Goal: Information Seeking & Learning: Compare options

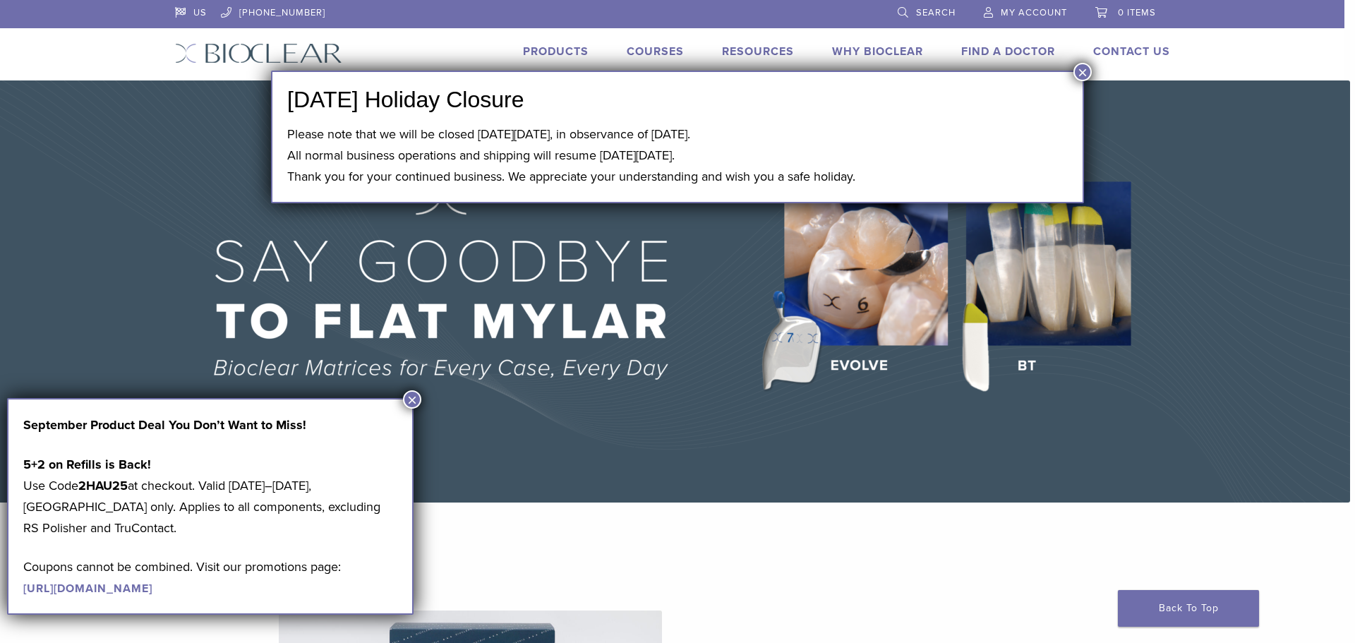
click at [1083, 72] on button "×" at bounding box center [1082, 72] width 18 height 18
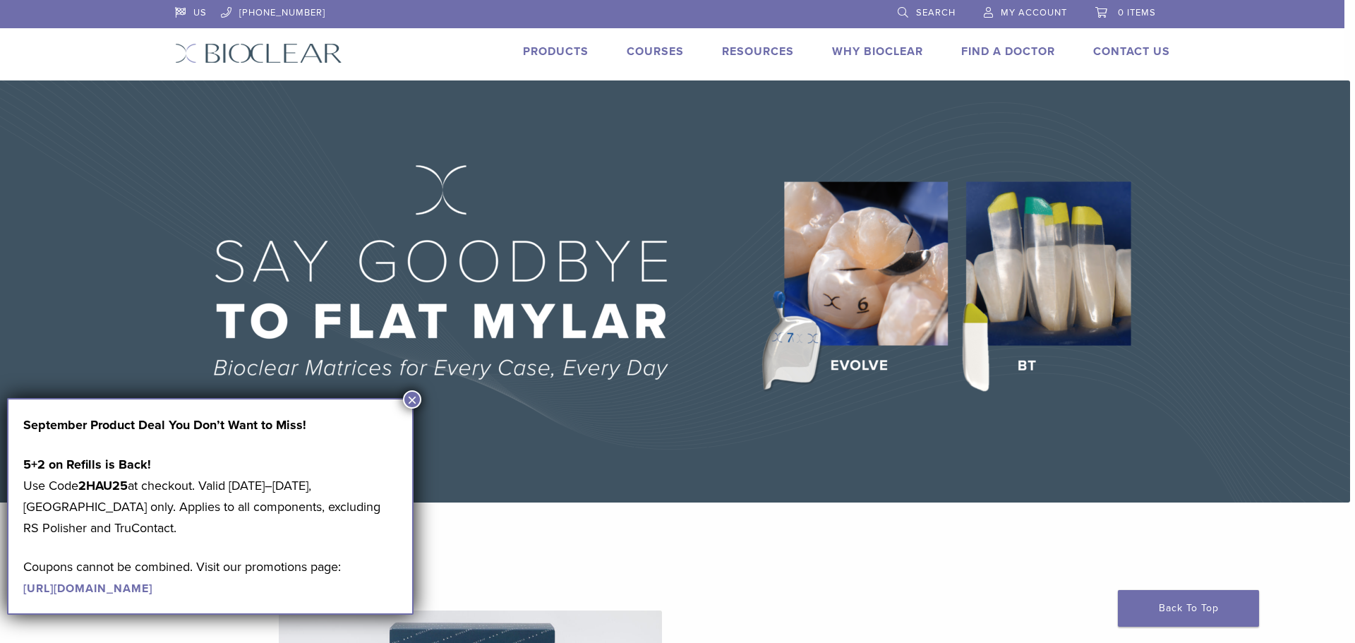
click at [152, 588] on link "https://pages.bioclearmatrix.com/Bioclear-Product-Promotion-Page" at bounding box center [87, 588] width 129 height 14
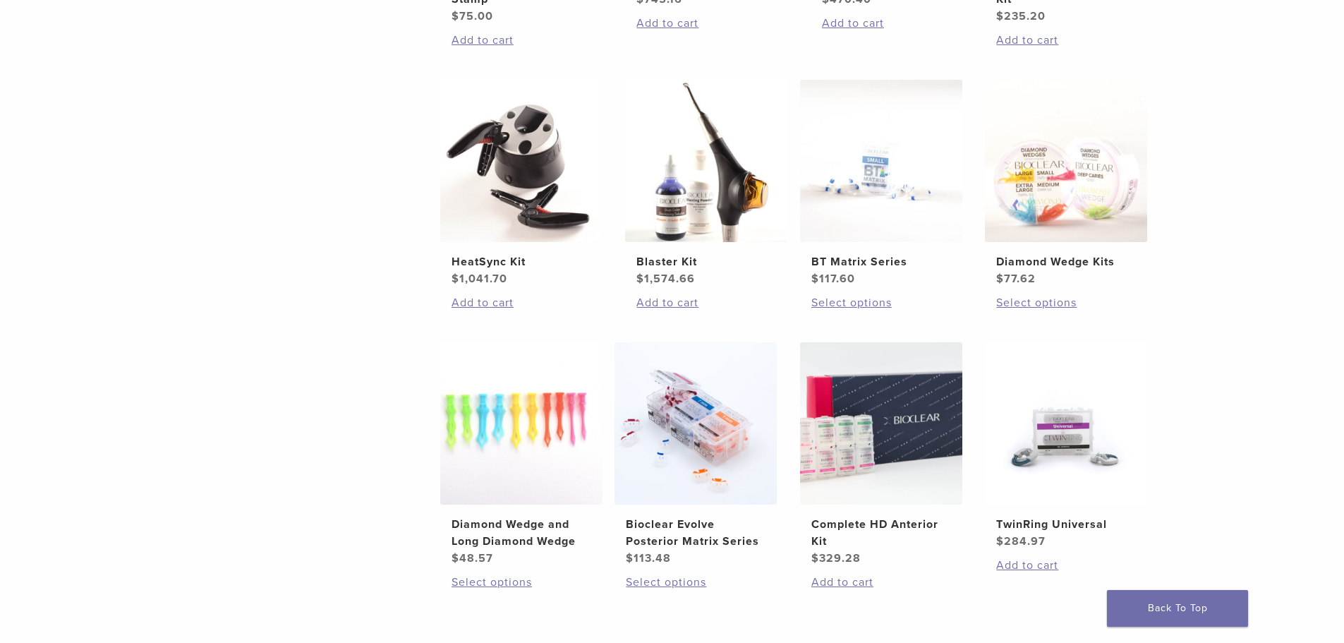
scroll to position [917, 0]
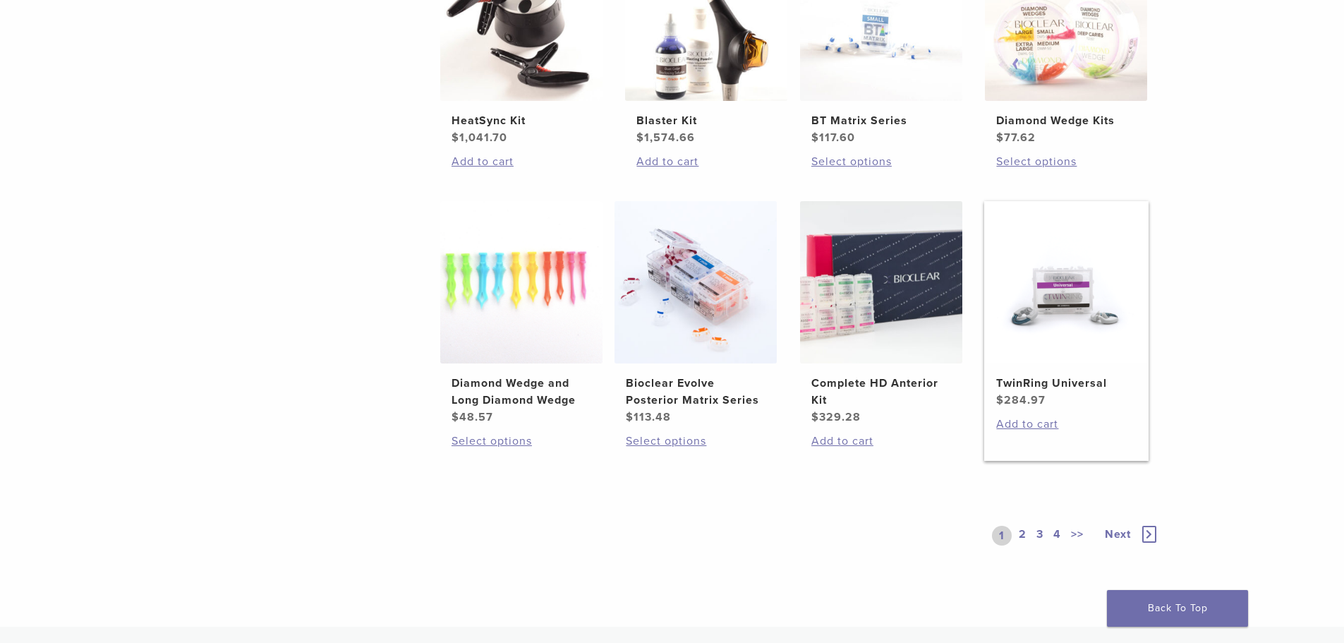
click at [1057, 382] on h2 "TwinRing Universal" at bounding box center [1066, 383] width 140 height 17
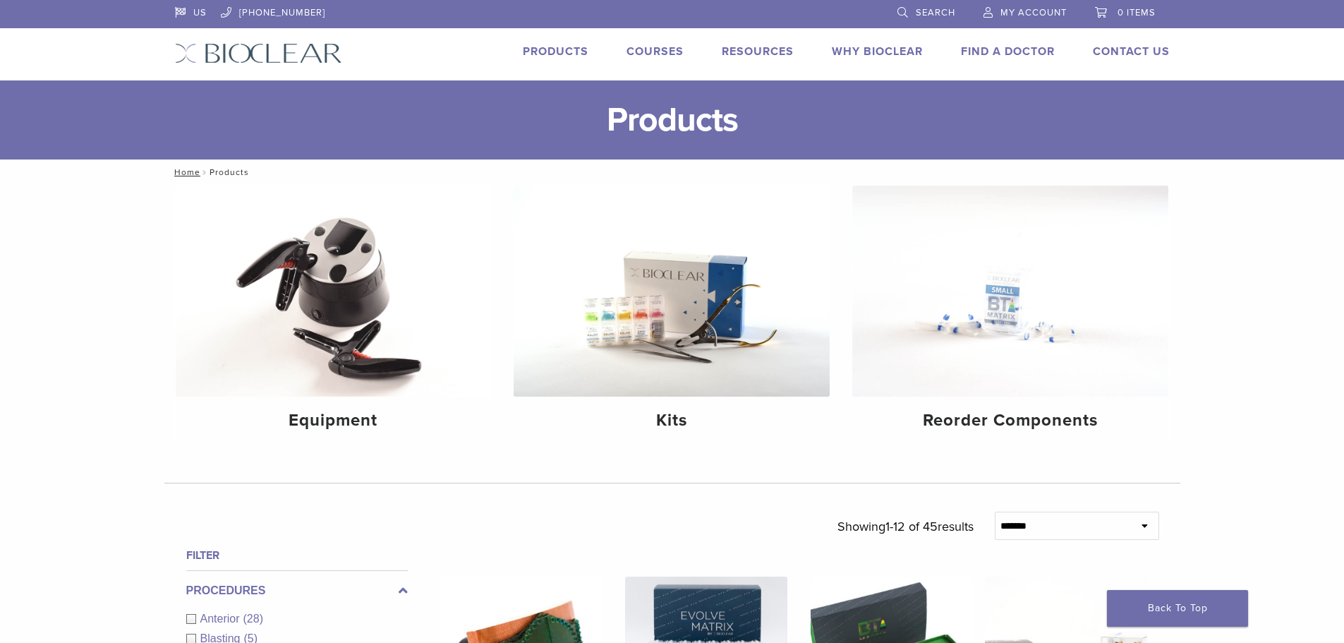
scroll to position [1080, 0]
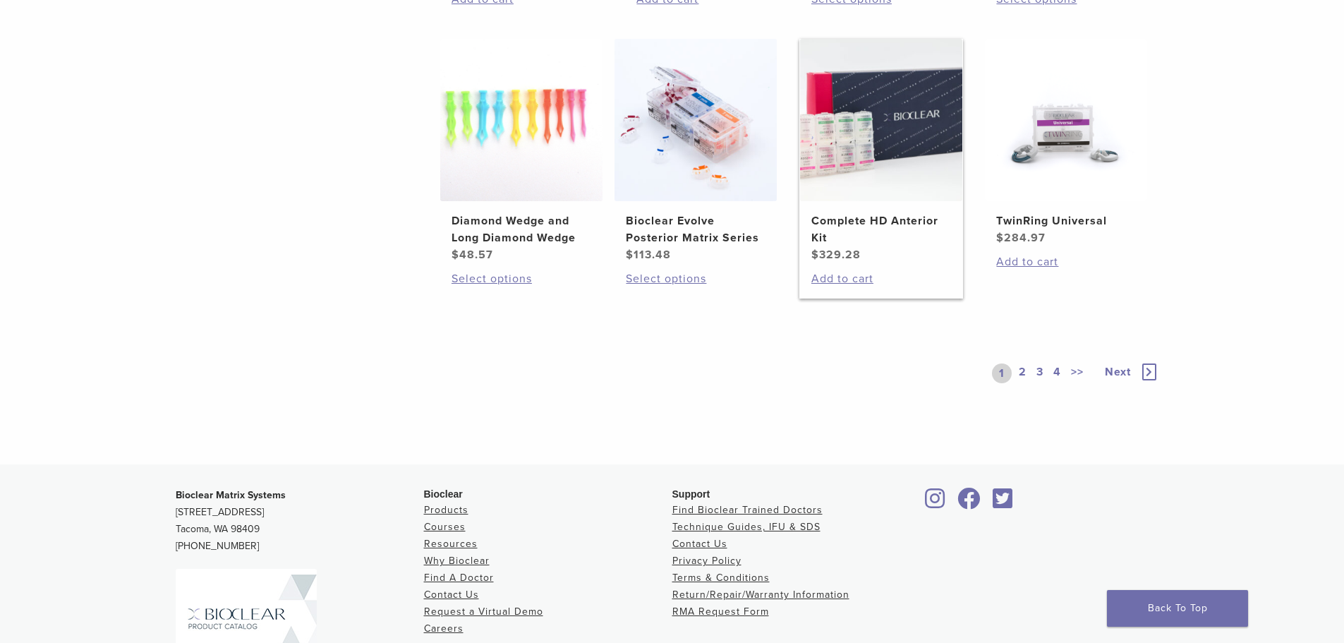
click at [855, 218] on h2 "Complete HD Anterior Kit" at bounding box center [881, 229] width 140 height 34
click at [1144, 368] on icon at bounding box center [1149, 371] width 14 height 17
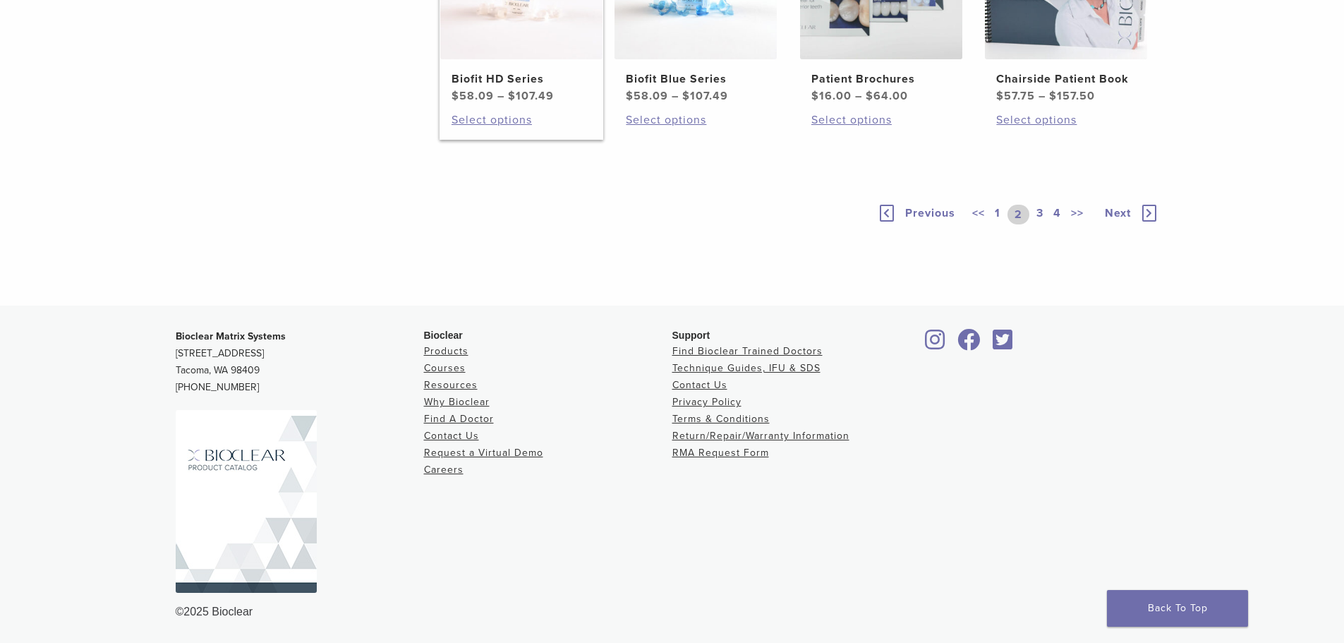
click at [996, 224] on link "1" at bounding box center [997, 215] width 11 height 20
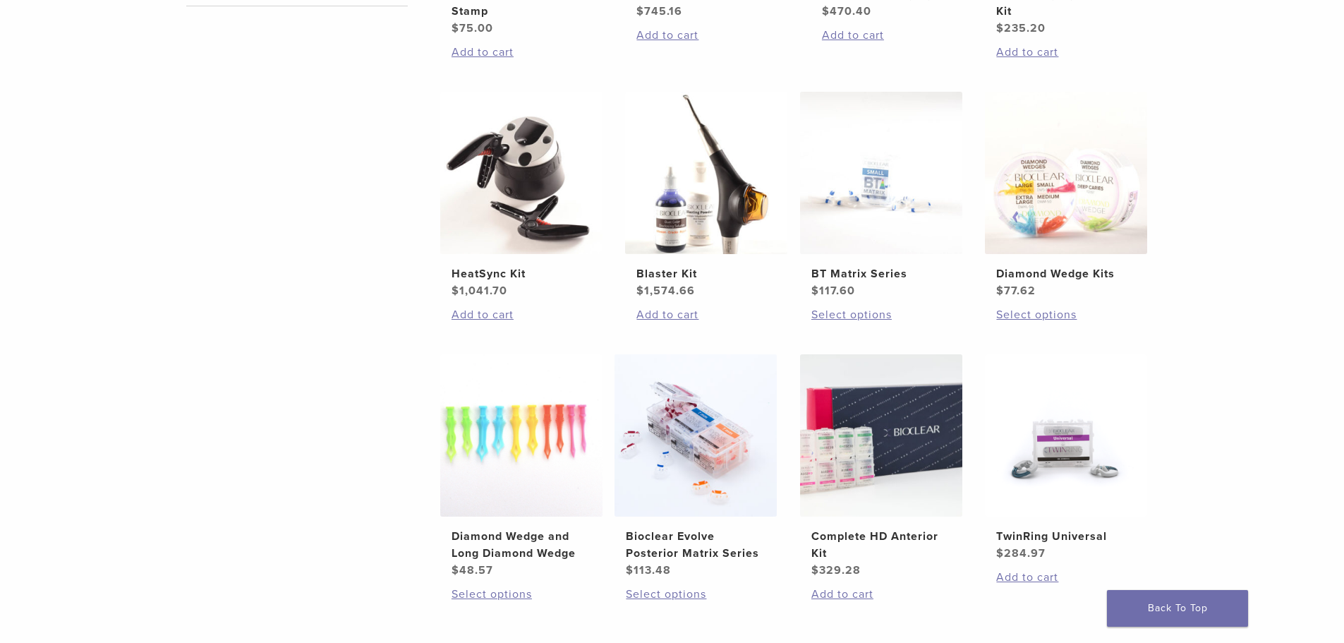
scroll to position [727, 0]
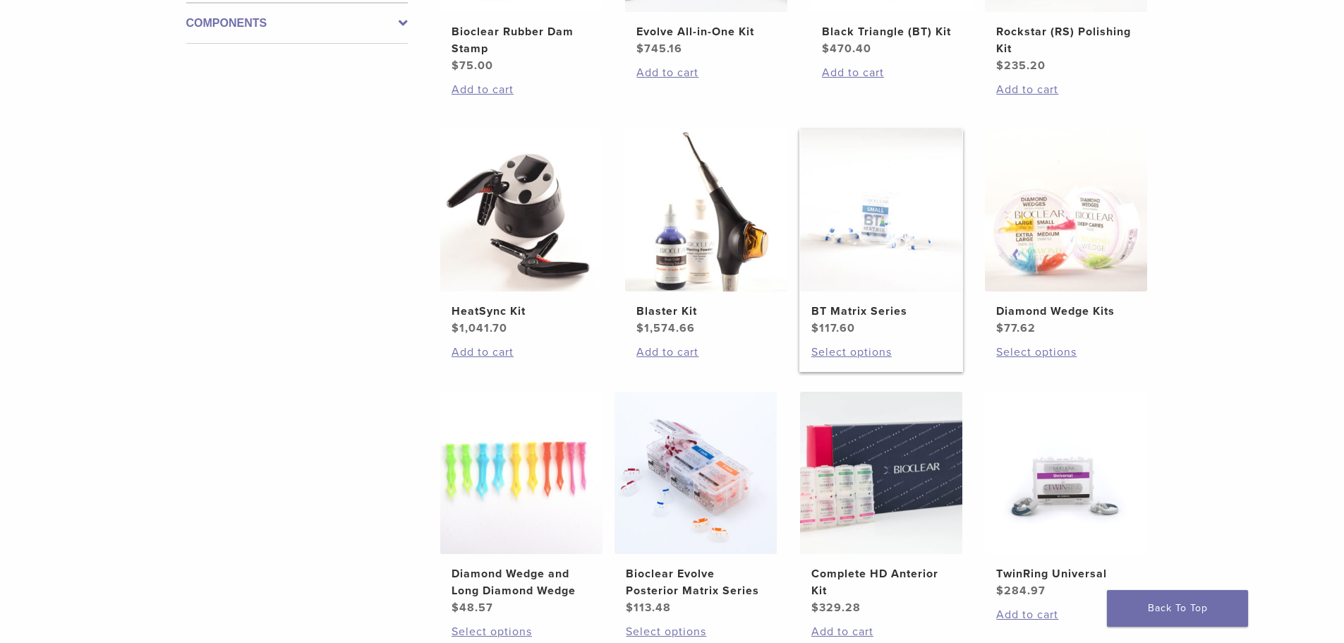
click at [860, 303] on h2 "BT Matrix Series" at bounding box center [881, 311] width 140 height 17
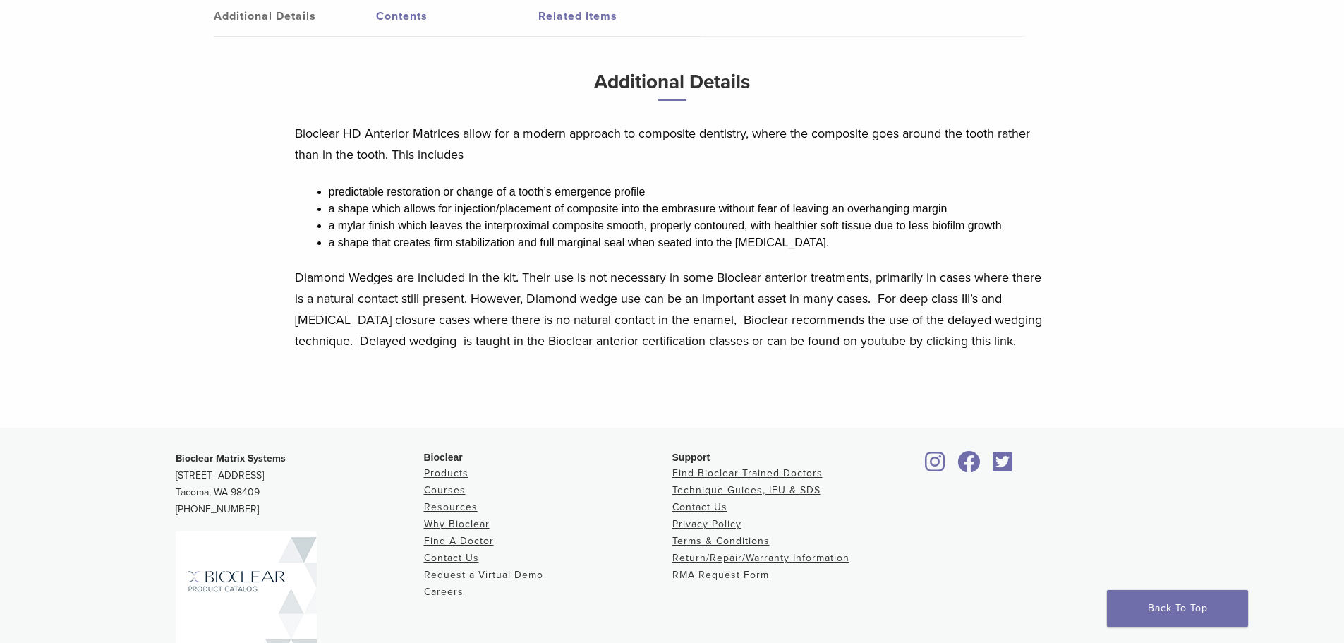
scroll to position [457, 0]
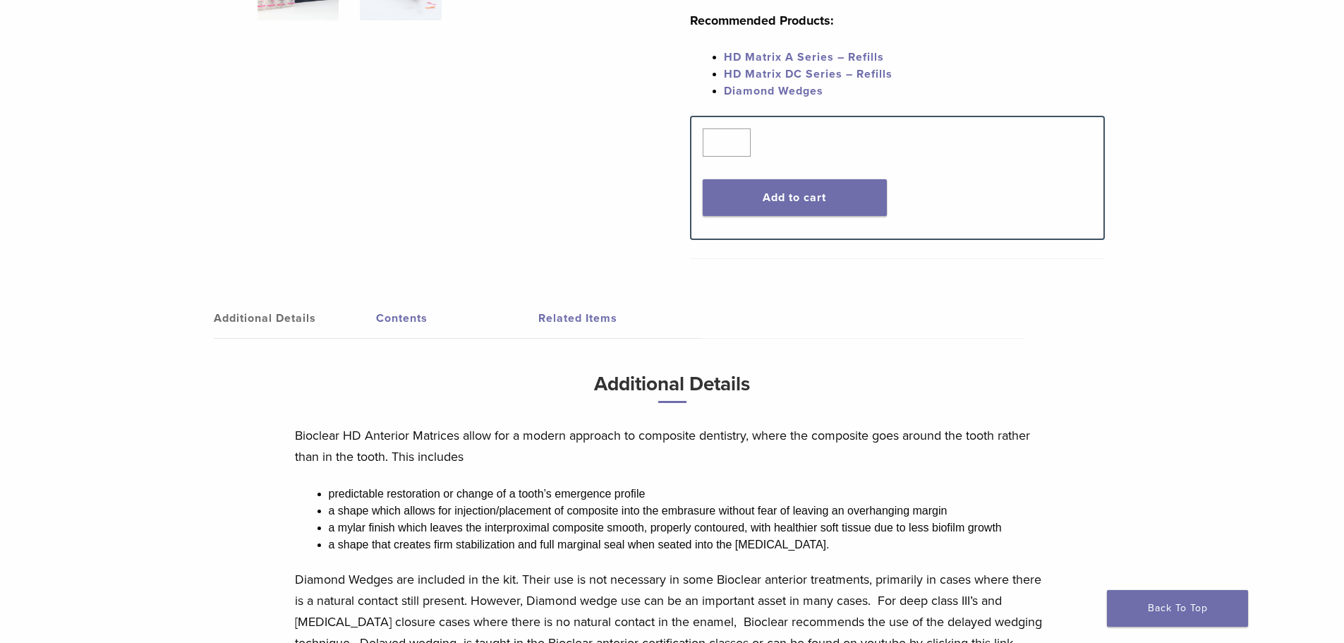
click at [411, 310] on link "Contents" at bounding box center [457, 318] width 162 height 40
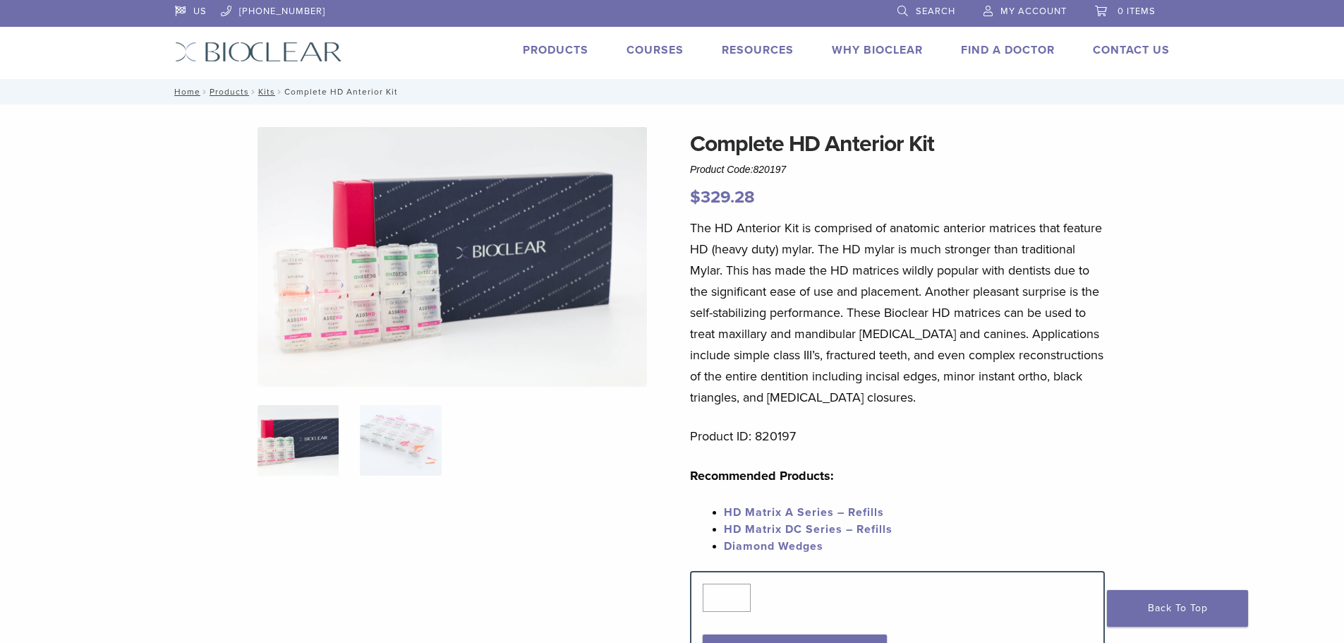
scroll to position [0, 0]
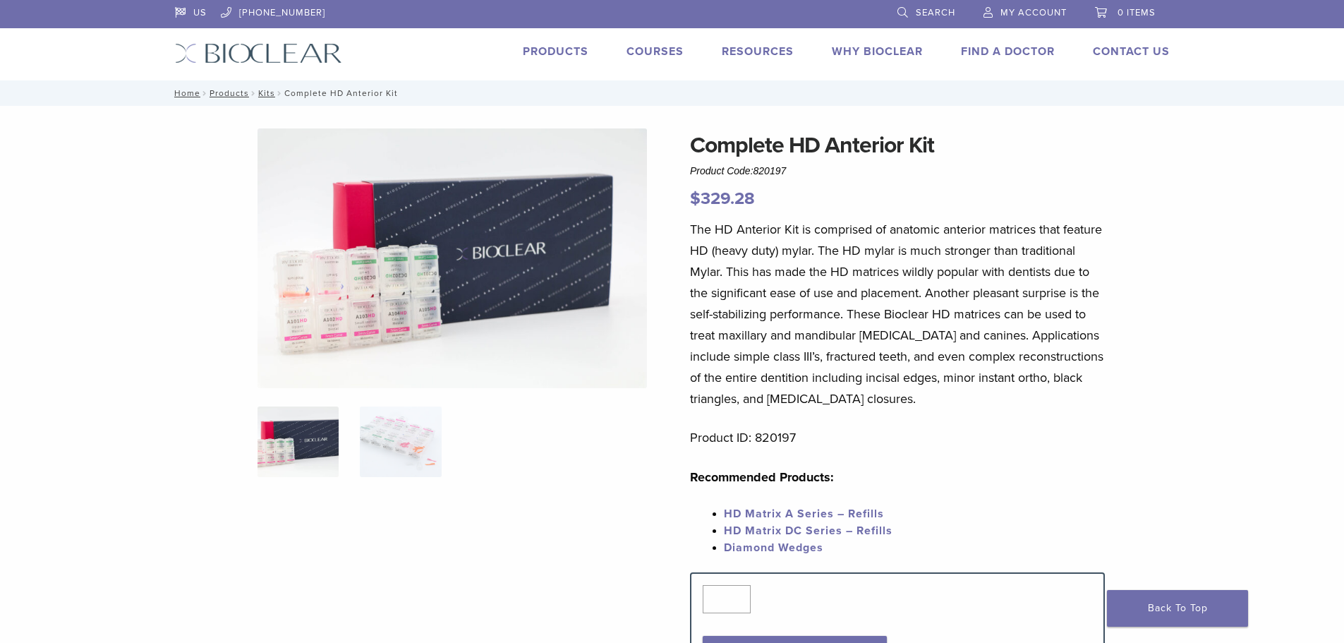
click at [291, 437] on img at bounding box center [298, 441] width 81 height 71
click at [364, 440] on img at bounding box center [400, 441] width 81 height 71
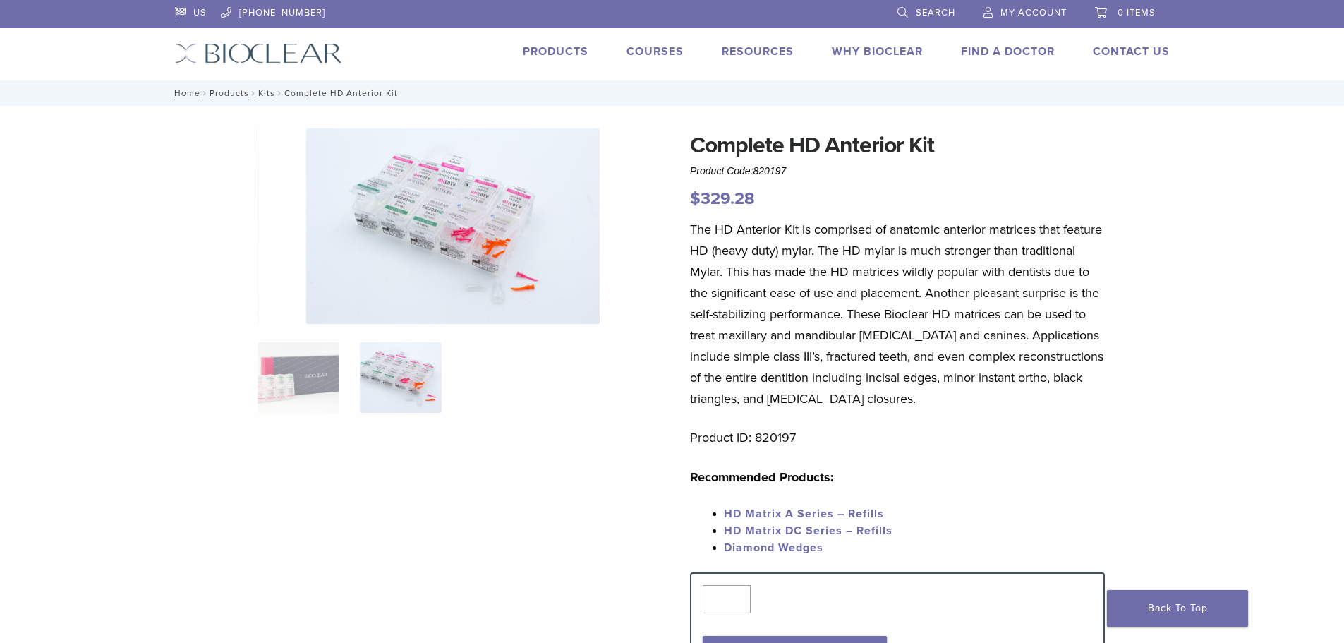
click at [500, 238] on img at bounding box center [453, 225] width 294 height 195
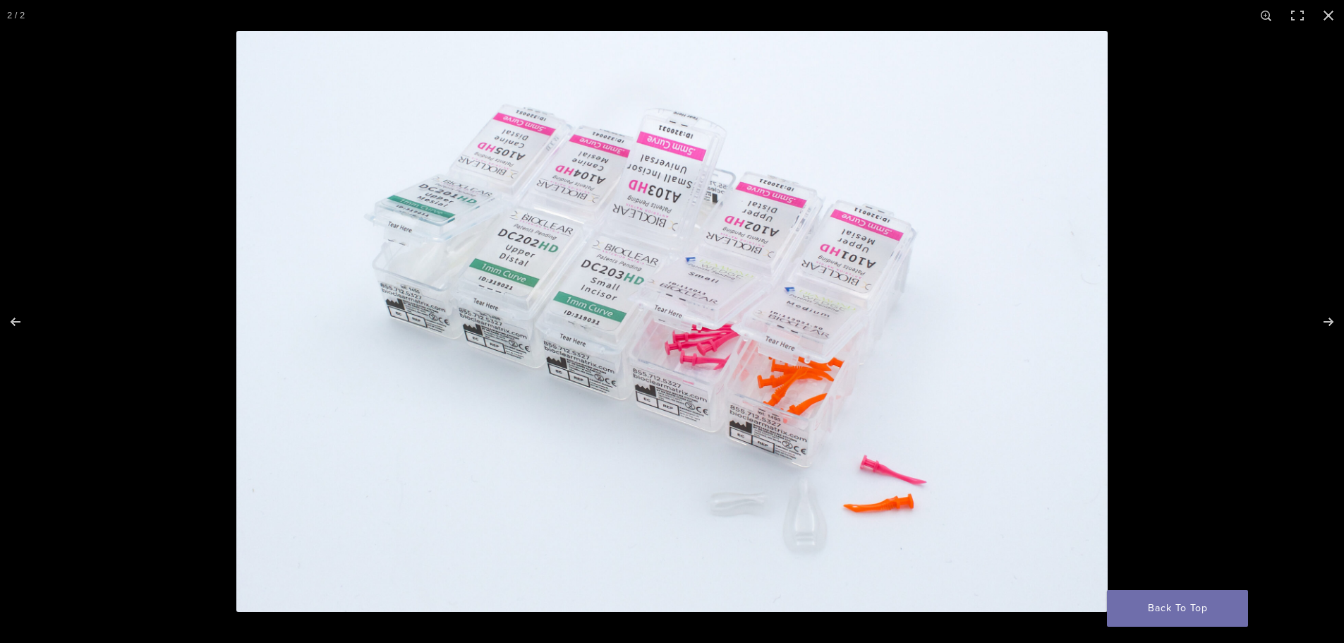
click at [500, 238] on img at bounding box center [671, 321] width 871 height 581
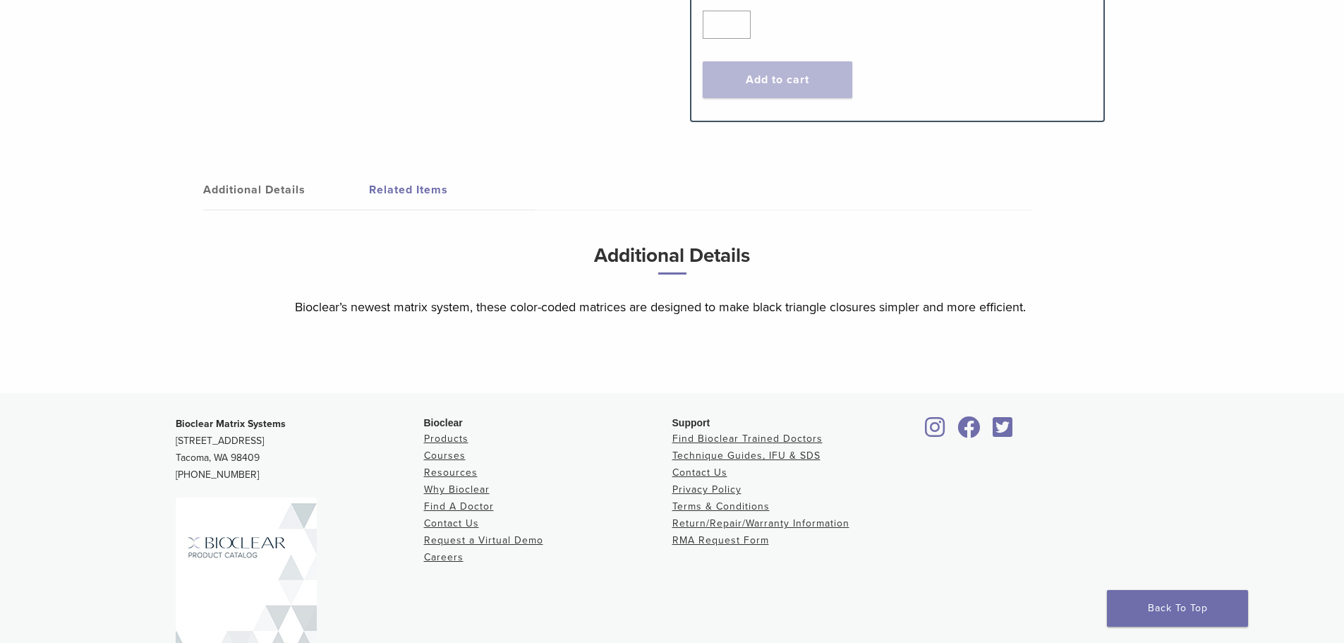
scroll to position [628, 0]
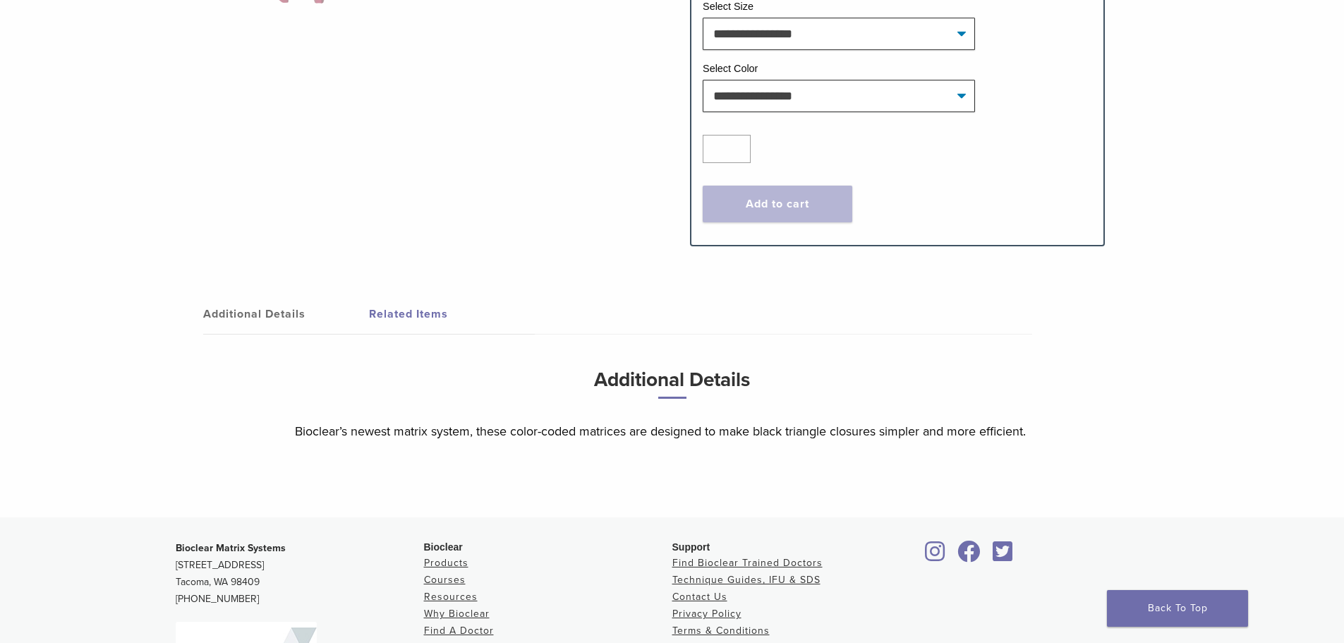
click at [417, 310] on link "Related Items" at bounding box center [452, 314] width 166 height 40
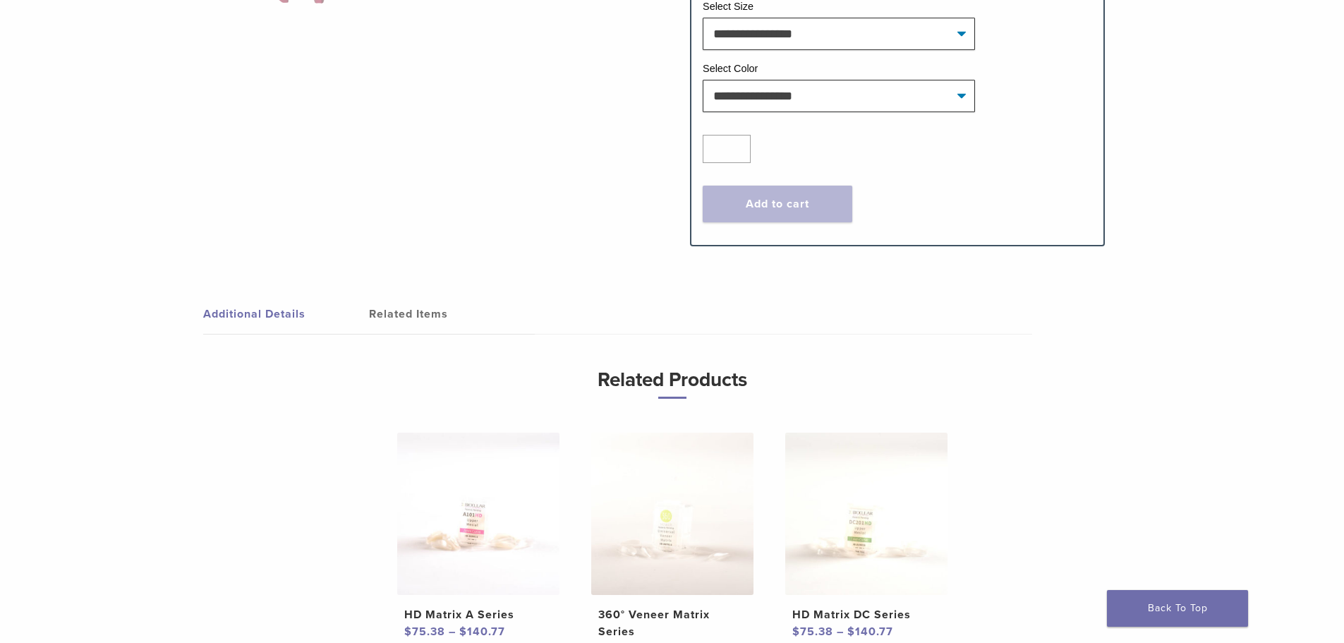
scroll to position [769, 0]
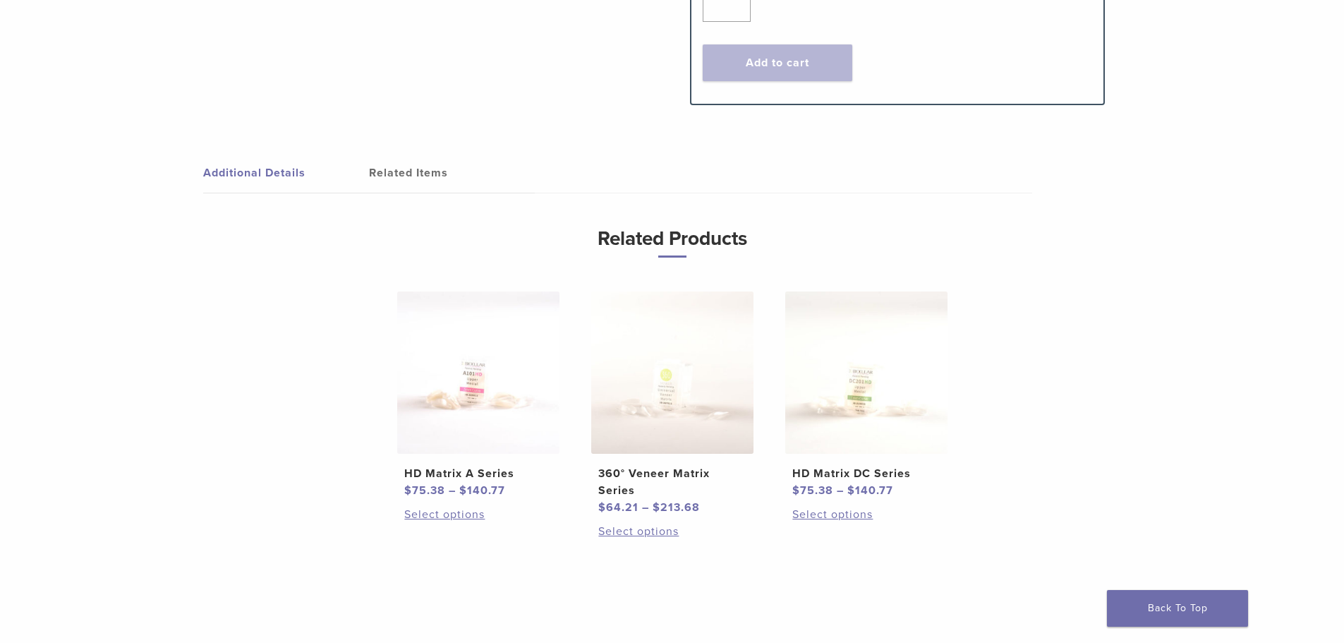
click at [266, 176] on link "Additional Details" at bounding box center [286, 173] width 166 height 40
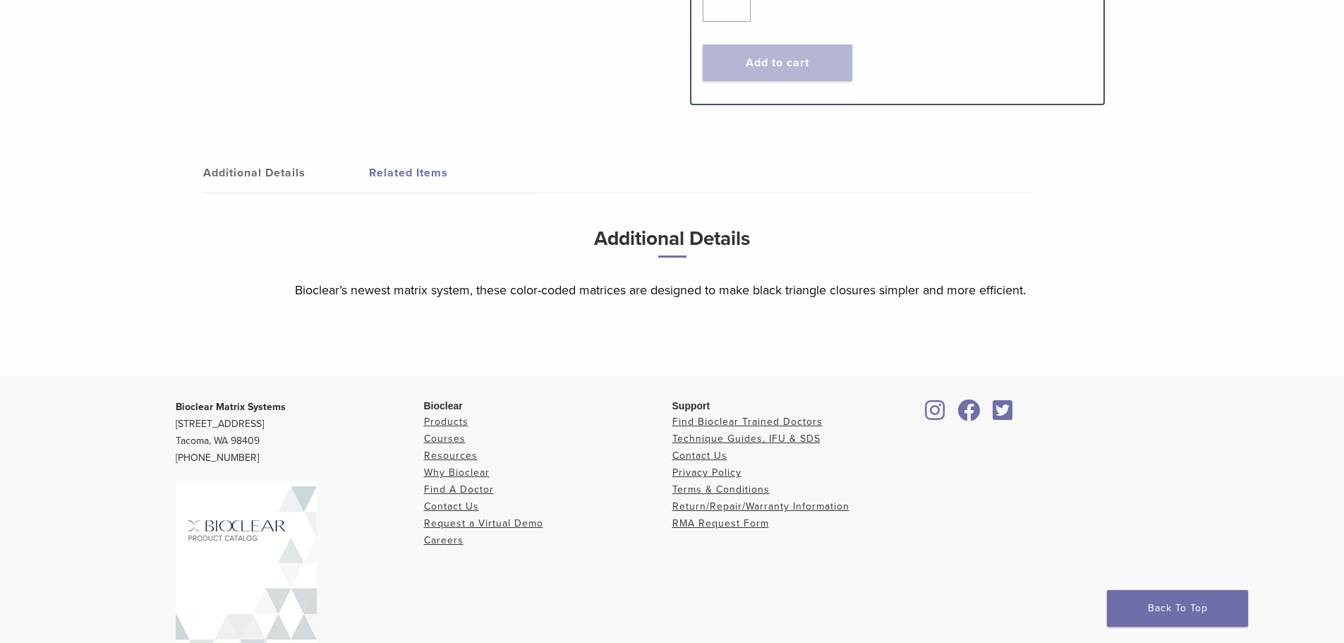
click at [396, 176] on link "Related Items" at bounding box center [452, 173] width 166 height 40
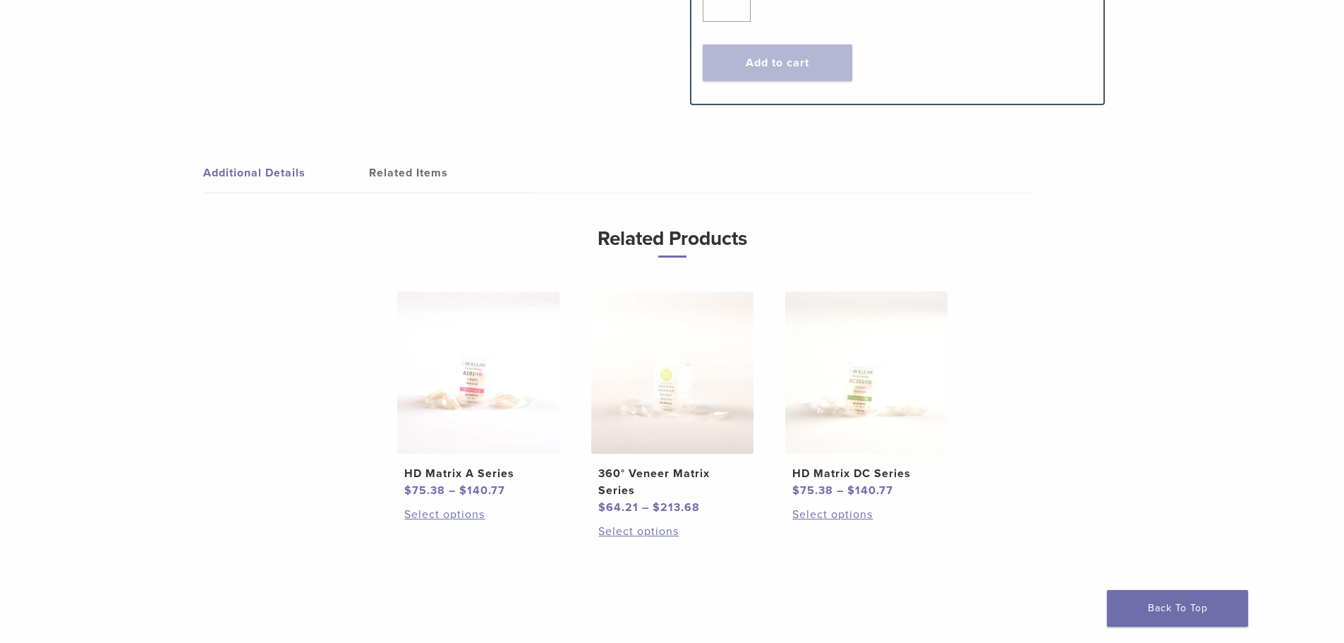
click at [682, 466] on h2 "360° Veneer Matrix Series" at bounding box center [671, 482] width 147 height 34
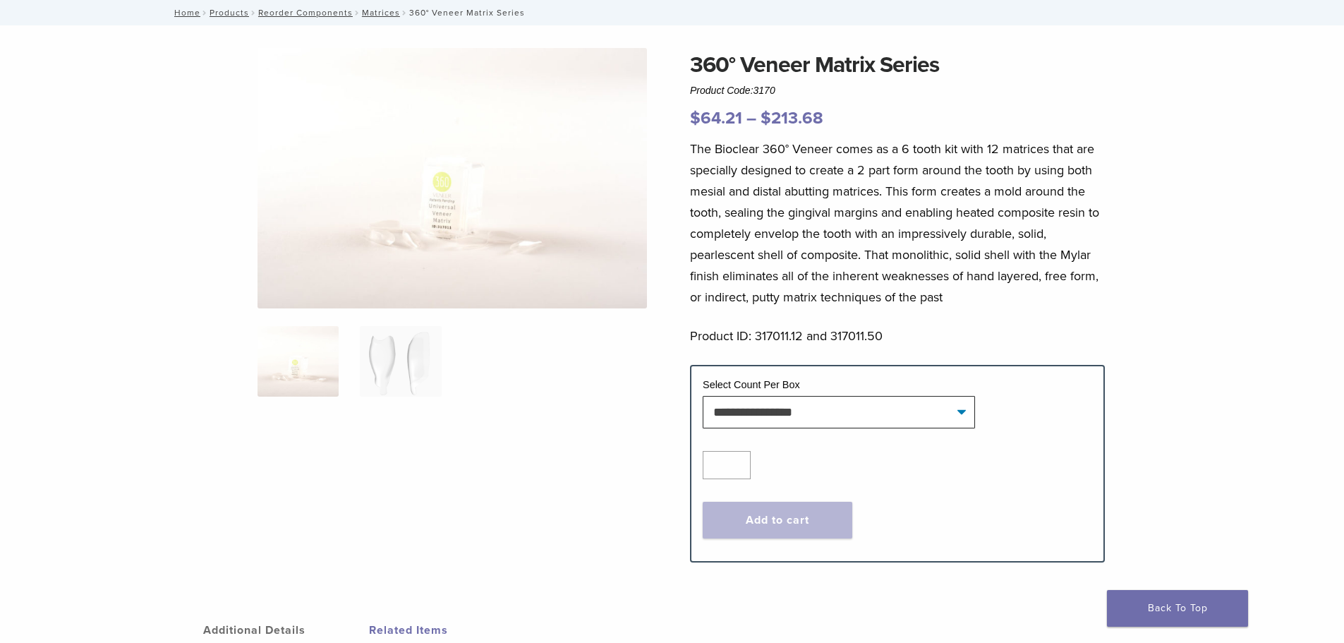
scroll to position [71, 0]
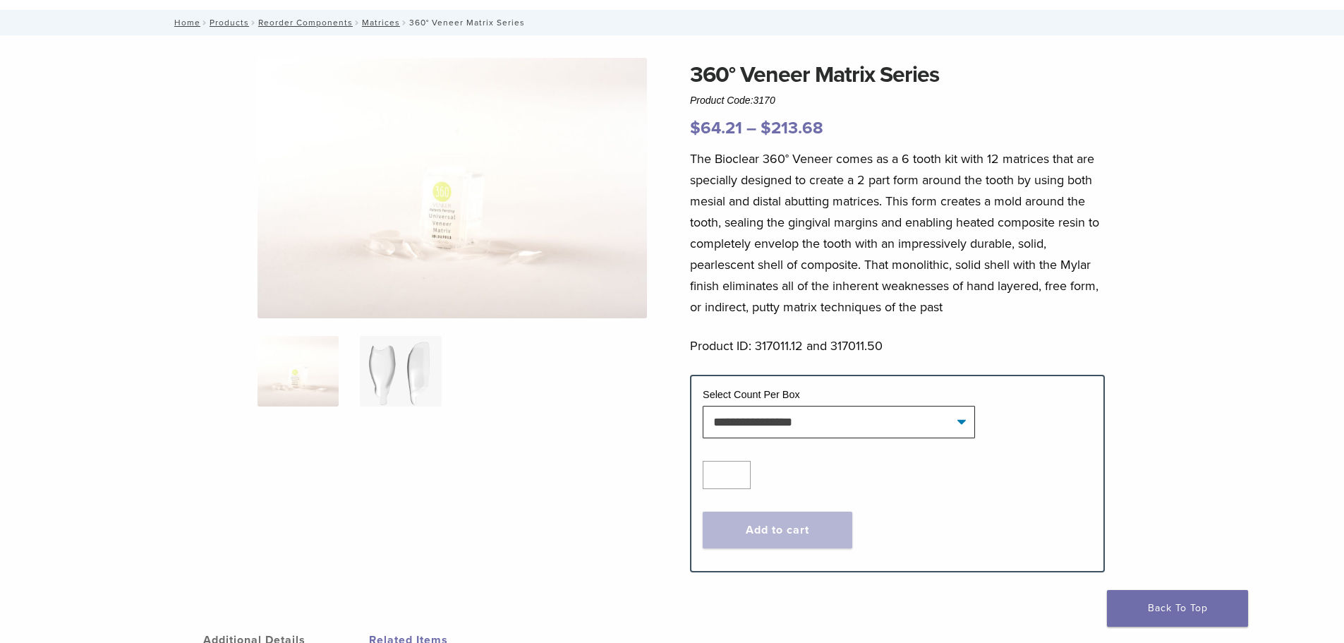
click at [393, 360] on img at bounding box center [400, 371] width 81 height 71
